Goal: Information Seeking & Learning: Learn about a topic

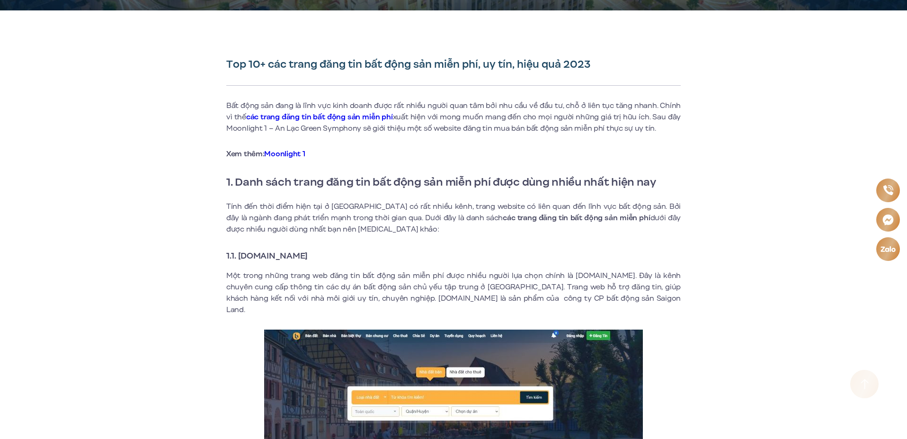
scroll to position [237, 0]
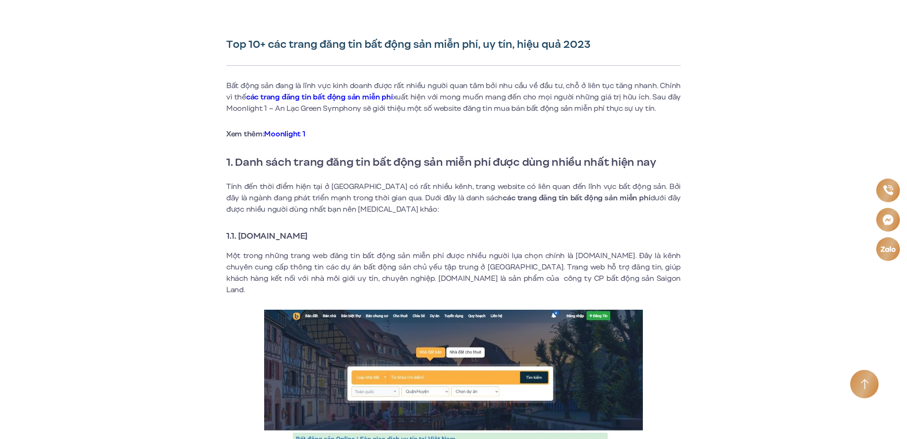
drag, startPoint x: 332, startPoint y: 235, endPoint x: 239, endPoint y: 240, distance: 93.4
click at [239, 240] on h3 "1.1. [DOMAIN_NAME]" at bounding box center [453, 235] width 454 height 13
copy strong "[DOMAIN_NAME]"
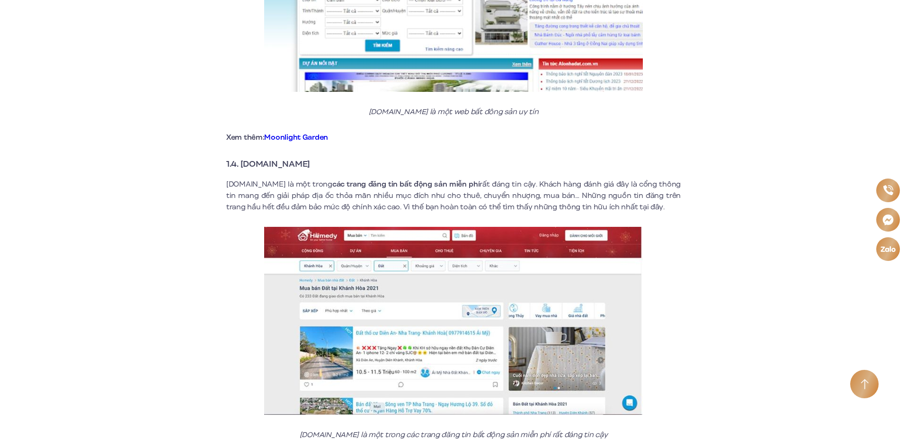
scroll to position [1373, 0]
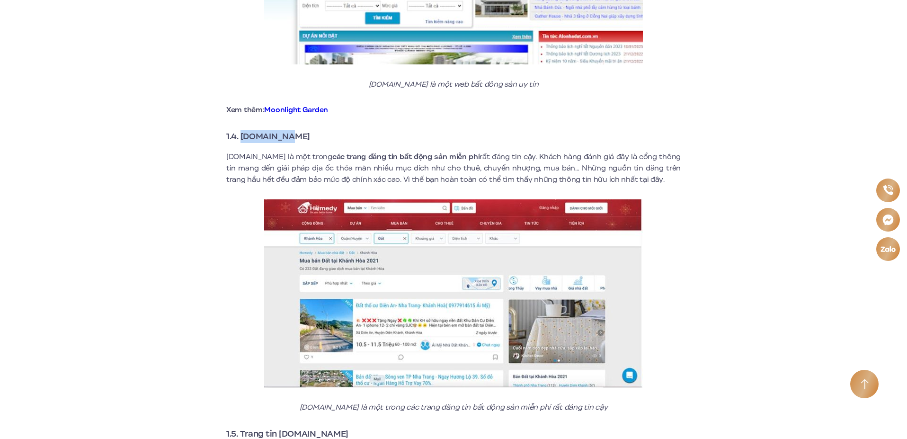
drag, startPoint x: 305, startPoint y: 123, endPoint x: 242, endPoint y: 121, distance: 63.0
click at [242, 130] on h3 "1.4. [DOMAIN_NAME]" at bounding box center [453, 136] width 454 height 13
copy strong "[DOMAIN_NAME]"
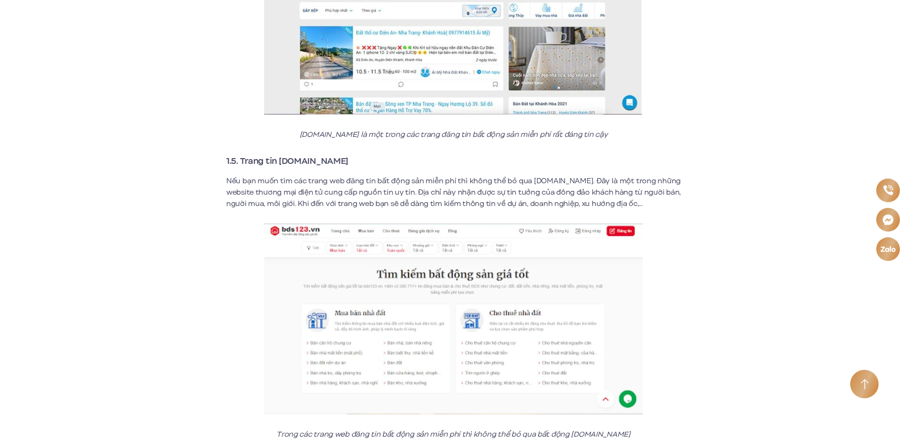
scroll to position [1657, 0]
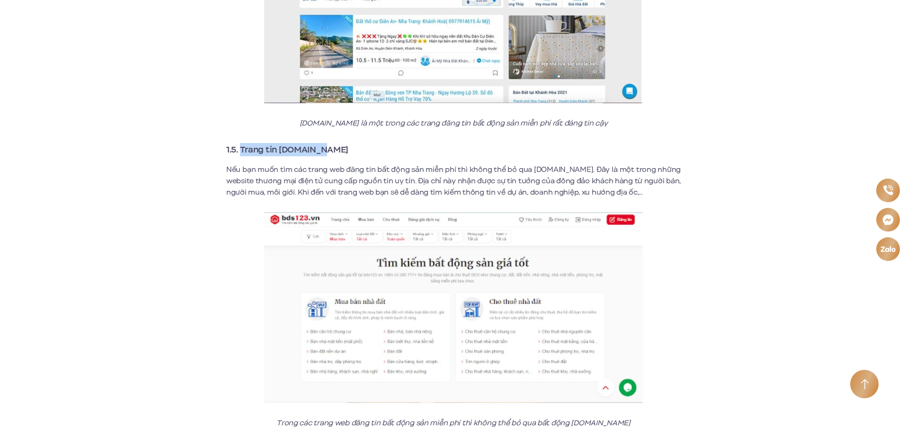
drag, startPoint x: 328, startPoint y: 136, endPoint x: 240, endPoint y: 136, distance: 88.1
click at [240, 143] on h3 "1.5. Trang tin [DOMAIN_NAME]" at bounding box center [453, 149] width 454 height 13
copy strong "Trang tin [DOMAIN_NAME]"
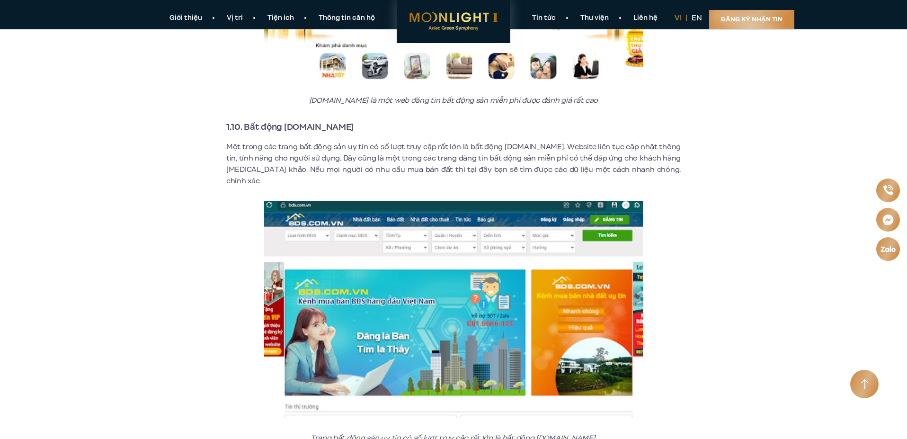
scroll to position [3266, 0]
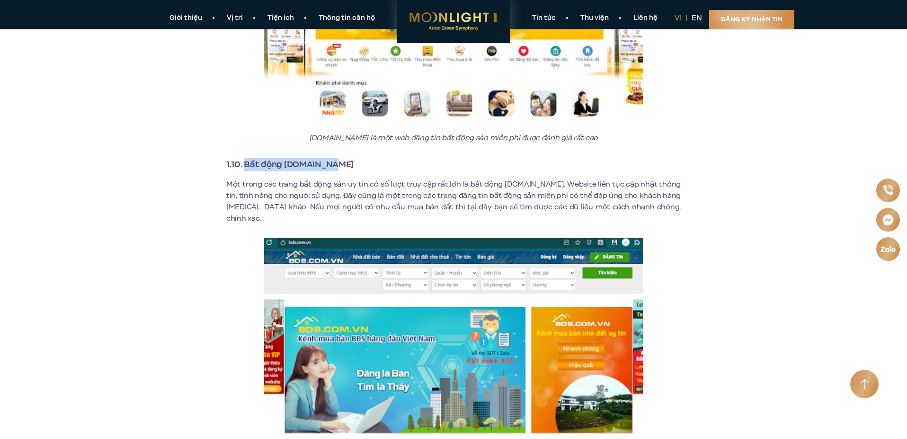
drag, startPoint x: 339, startPoint y: 149, endPoint x: 246, endPoint y: 152, distance: 93.3
click at [246, 158] on h3 "1.10. Bất động [DOMAIN_NAME]" at bounding box center [453, 164] width 454 height 13
copy strong "Bất động [DOMAIN_NAME]"
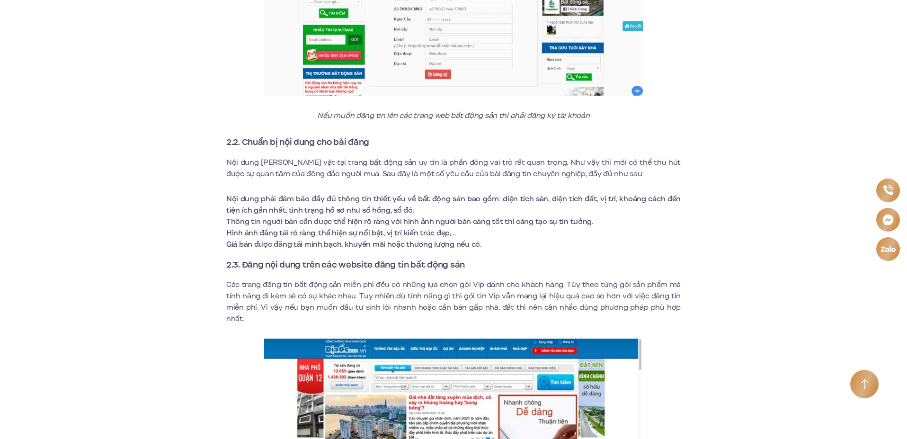
scroll to position [4166, 0]
